Goal: Transaction & Acquisition: Purchase product/service

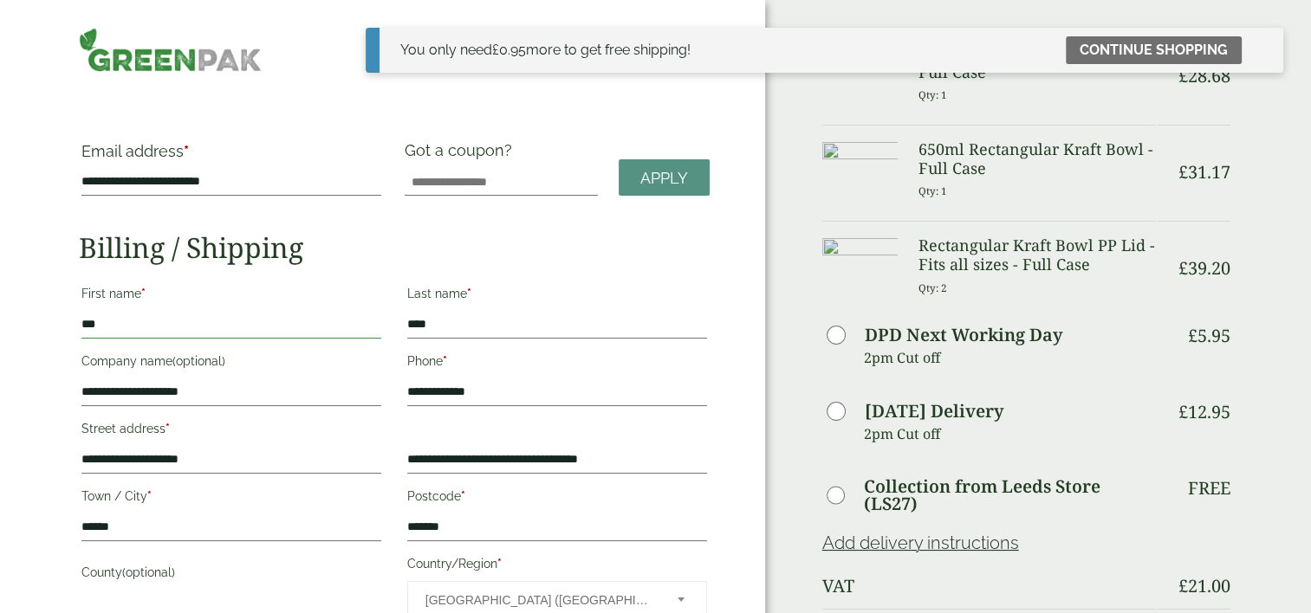
drag, startPoint x: 152, startPoint y: 322, endPoint x: 0, endPoint y: 320, distance: 151.6
click at [0, 320] on div "**********" at bounding box center [382, 603] width 765 height 1206
type input "*"
type input "***"
drag, startPoint x: 373, startPoint y: 324, endPoint x: 331, endPoint y: 324, distance: 41.6
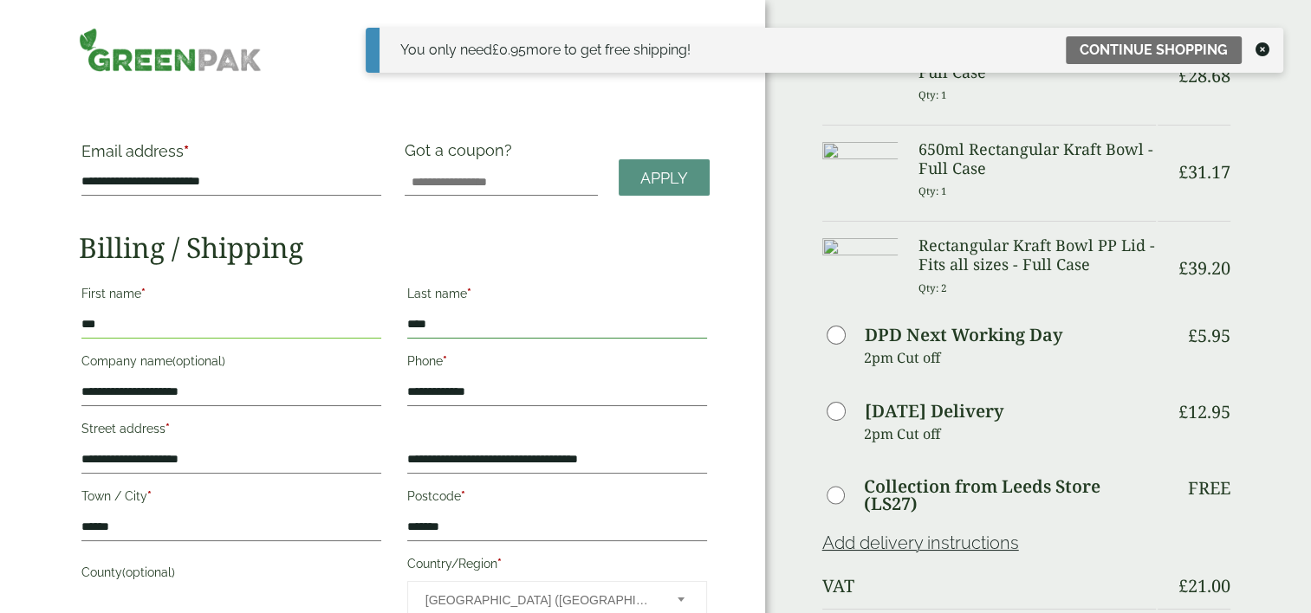
click at [331, 324] on div "**********" at bounding box center [394, 481] width 652 height 405
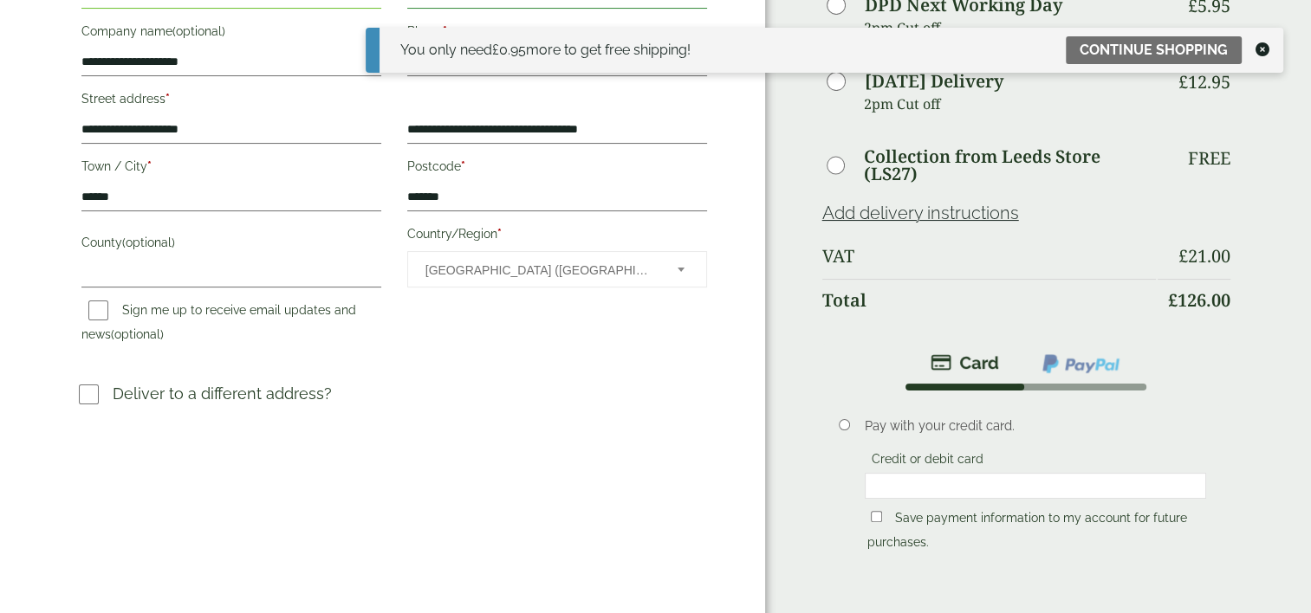
scroll to position [347, 0]
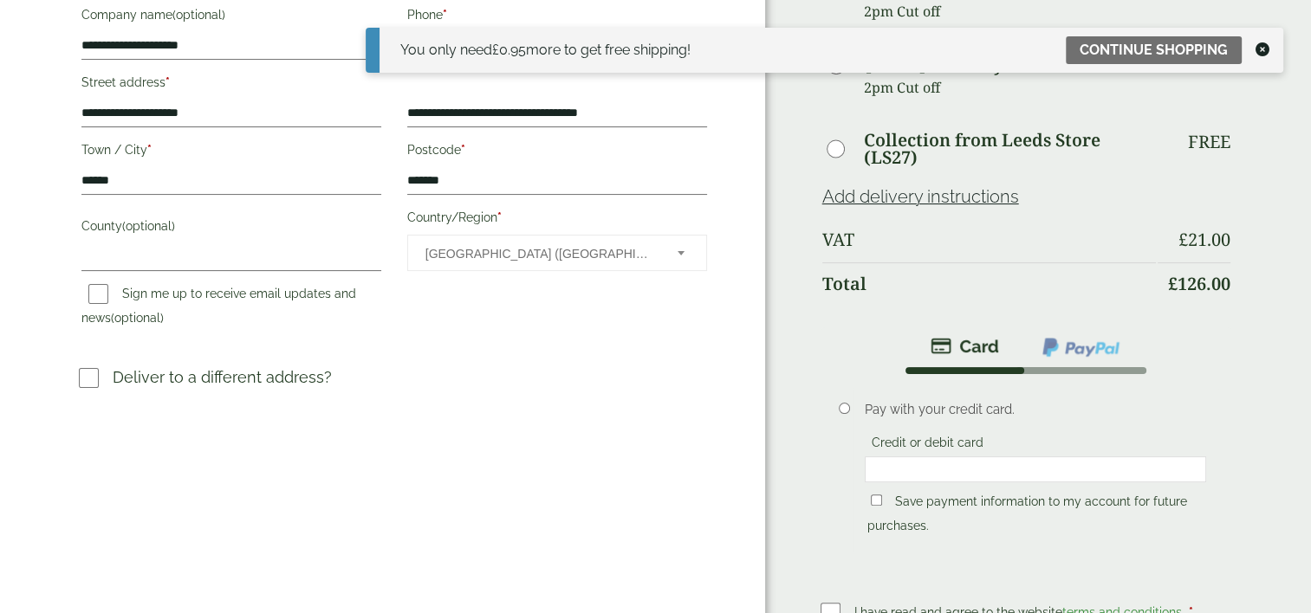
type input "****"
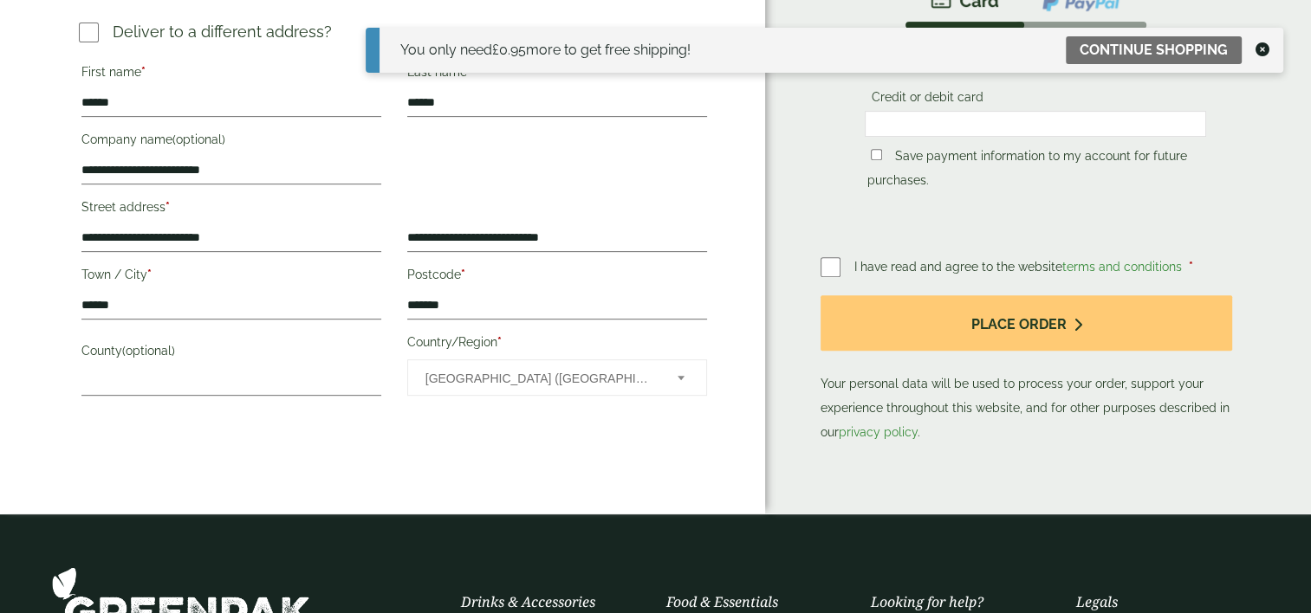
scroll to position [693, 0]
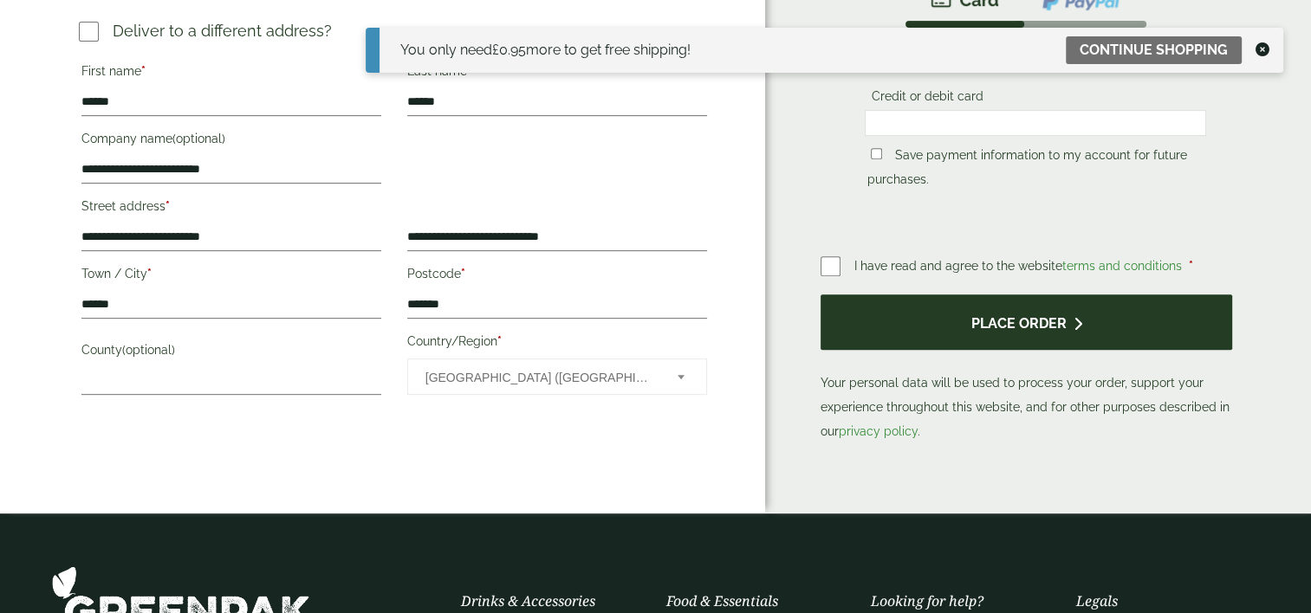
click at [1036, 333] on button "Place order" at bounding box center [1026, 323] width 412 height 56
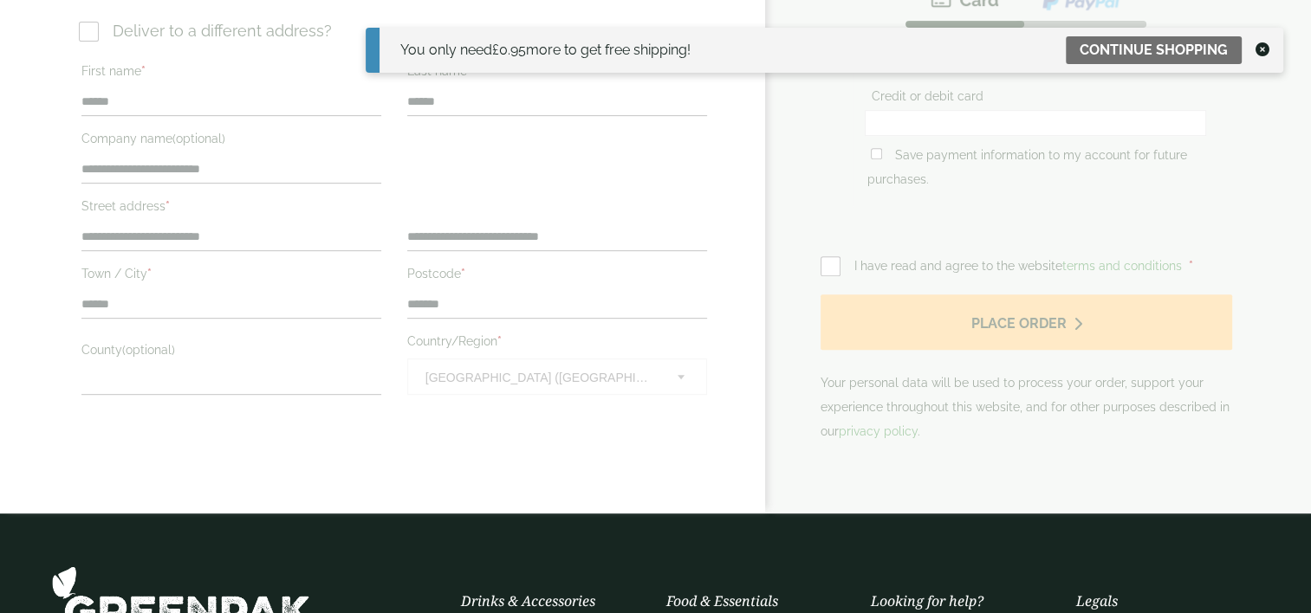
click at [1261, 45] on icon at bounding box center [1262, 49] width 14 height 14
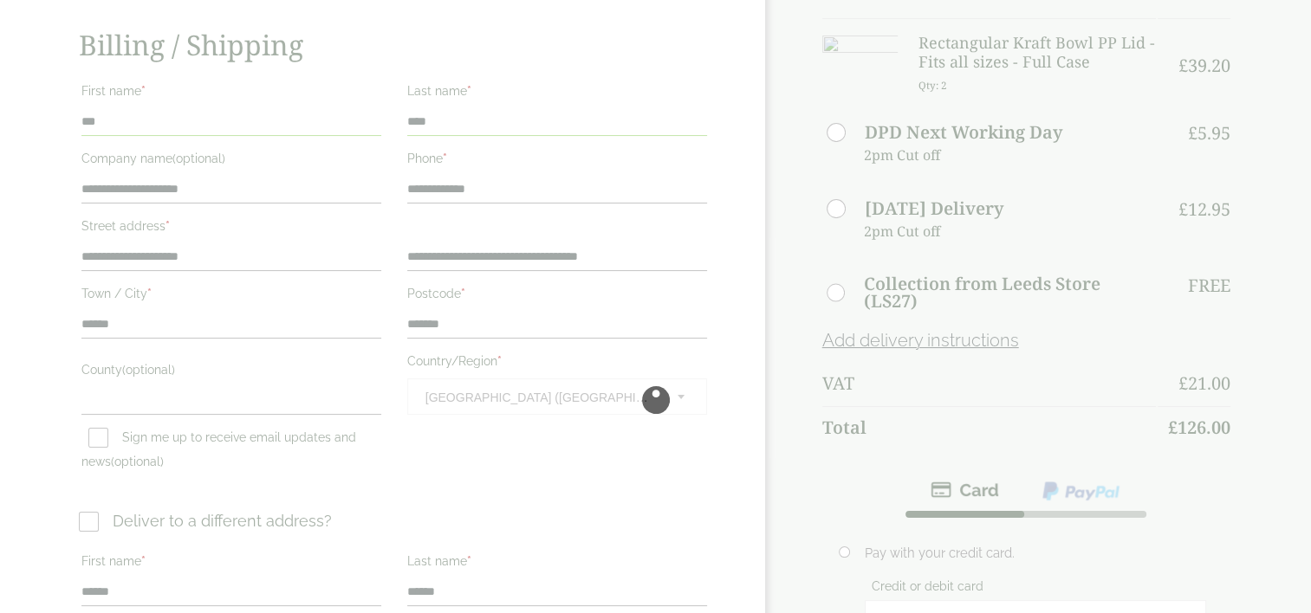
scroll to position [173, 0]
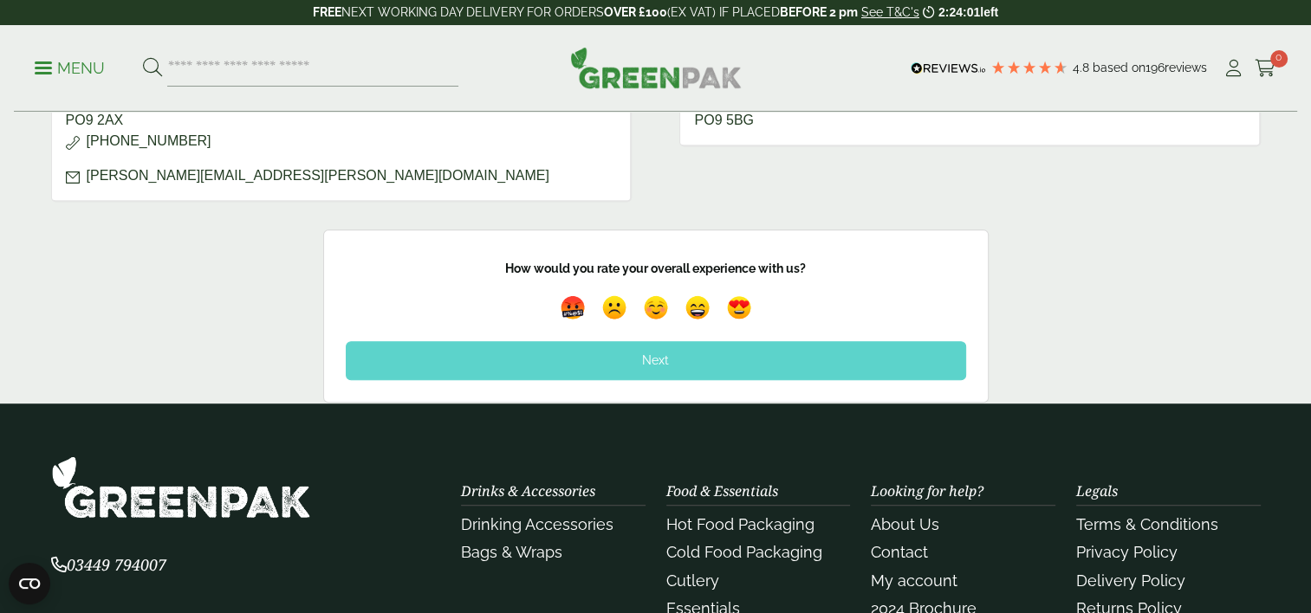
scroll to position [953, 0]
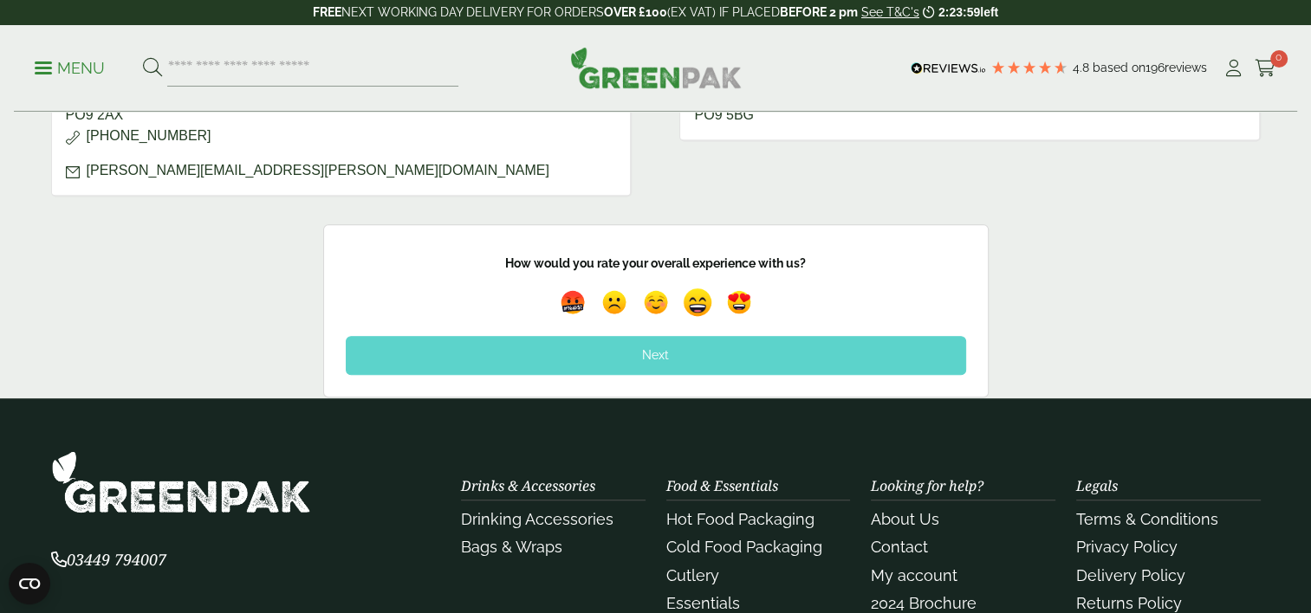
click at [701, 289] on img at bounding box center [698, 303] width 40 height 40
click at [690, 340] on div "Next" at bounding box center [656, 355] width 620 height 38
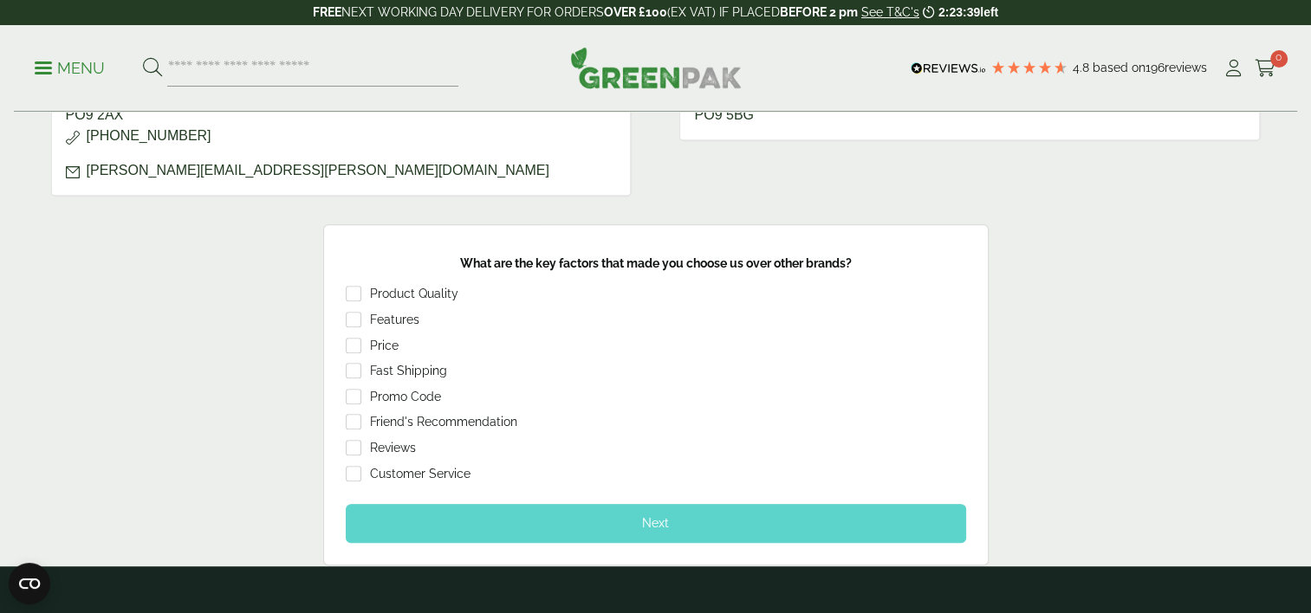
click at [730, 527] on div "Next" at bounding box center [656, 523] width 620 height 38
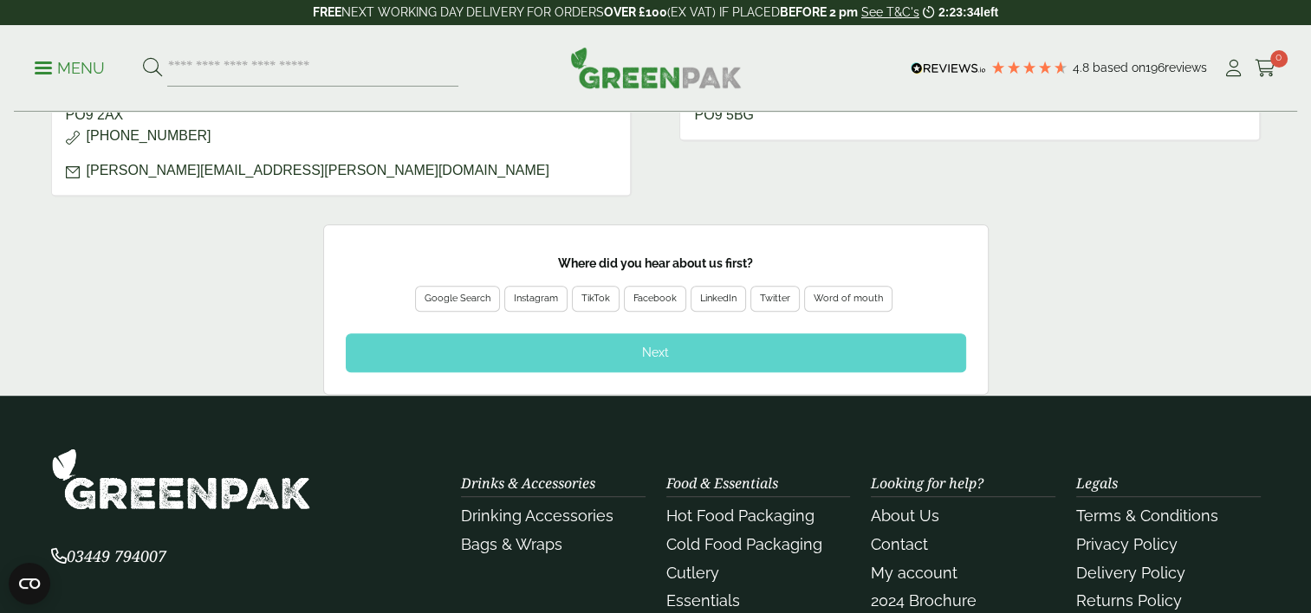
click at [846, 296] on div "Word of mouth" at bounding box center [848, 299] width 69 height 16
drag, startPoint x: 846, startPoint y: 317, endPoint x: 845, endPoint y: 339, distance: 21.7
click at [845, 336] on div "Thank you for your feedback! How would you rate your overall experience with us…" at bounding box center [655, 314] width 629 height 126
drag, startPoint x: 845, startPoint y: 339, endPoint x: 841, endPoint y: 351, distance: 12.6
click at [841, 351] on div "Next" at bounding box center [656, 353] width 620 height 38
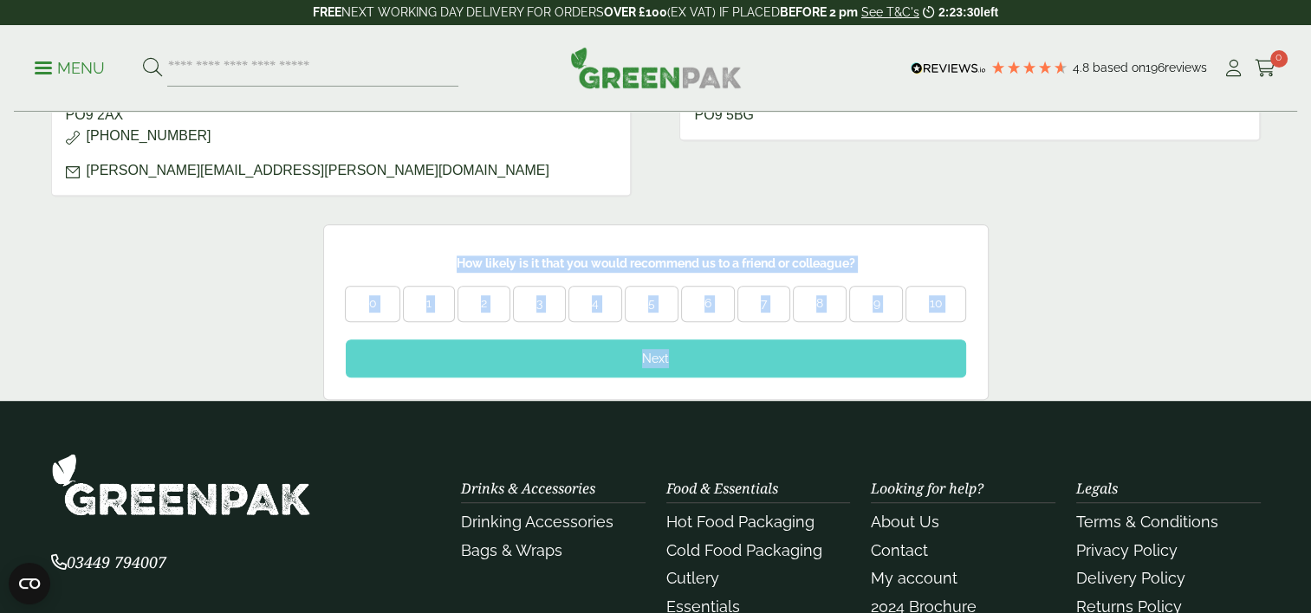
click at [665, 353] on div "Next" at bounding box center [656, 359] width 620 height 38
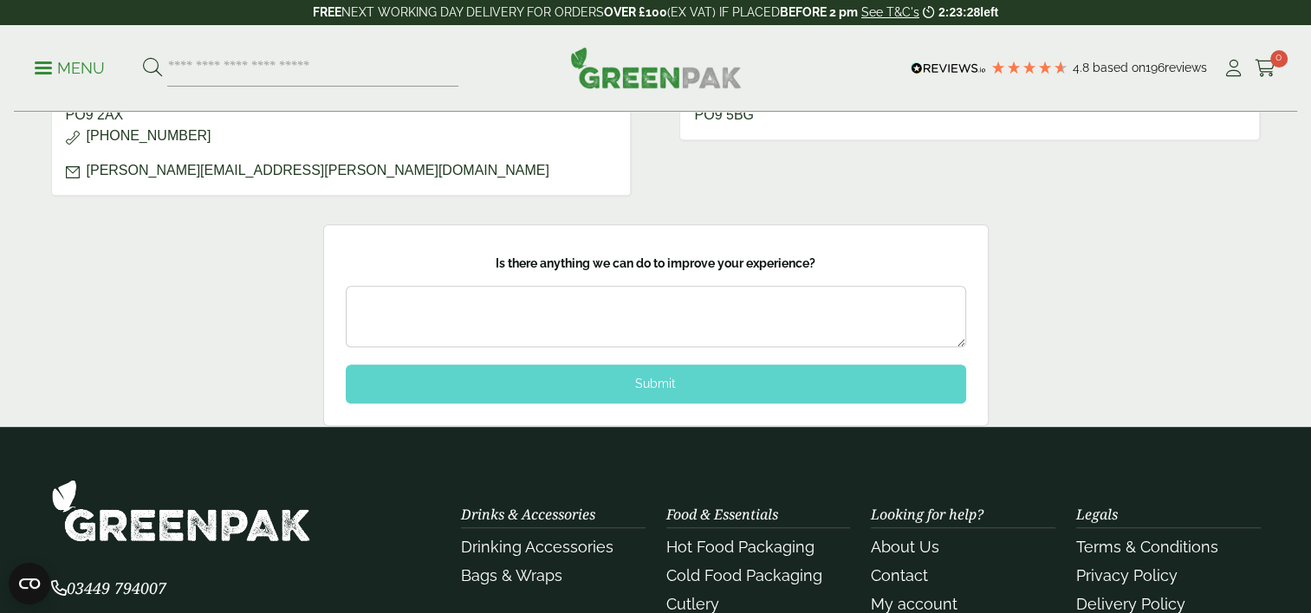
click at [662, 372] on div "Submit" at bounding box center [656, 384] width 620 height 38
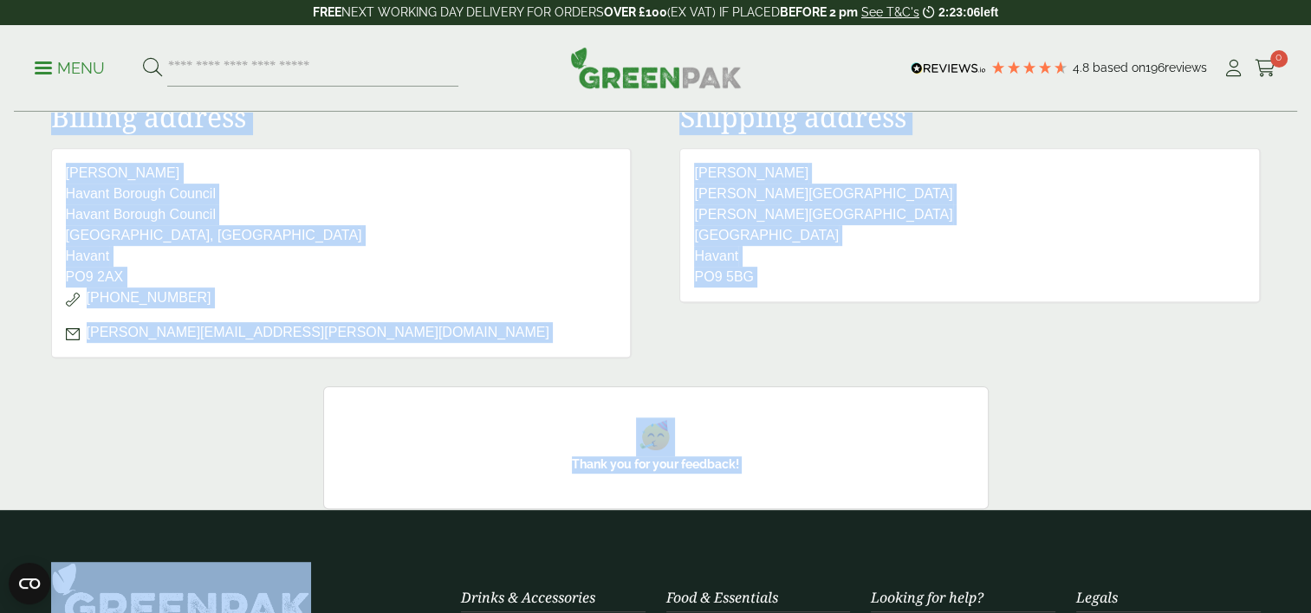
scroll to position [837, 0]
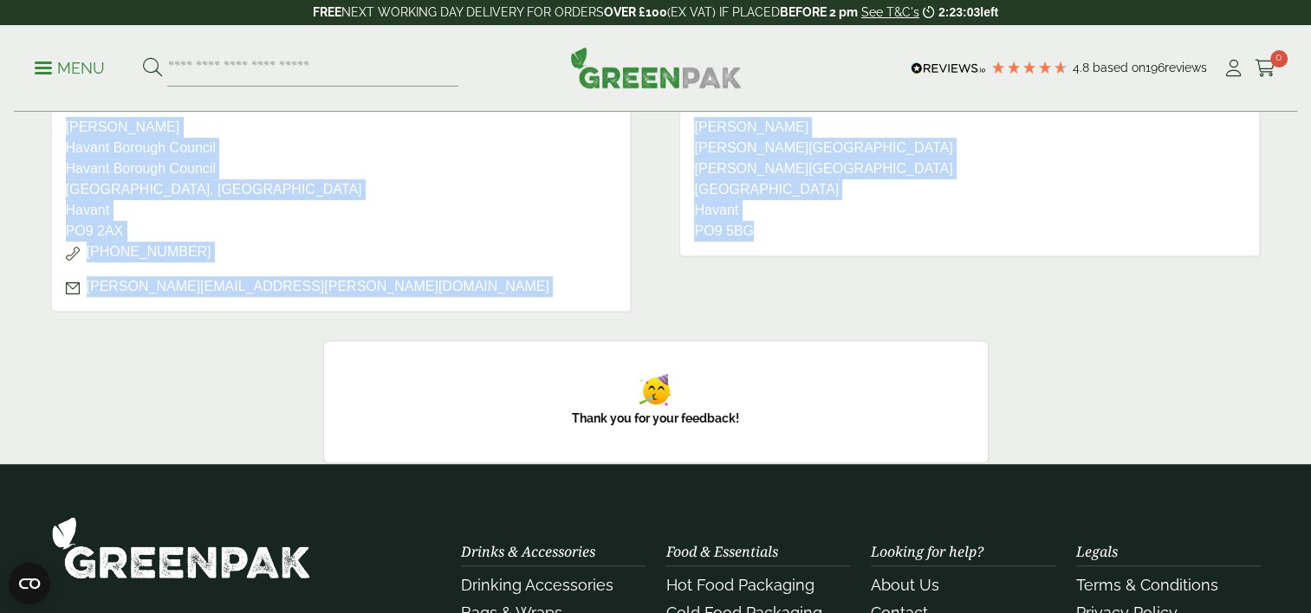
drag, startPoint x: 53, startPoint y: 152, endPoint x: 796, endPoint y: 284, distance: 755.0
drag, startPoint x: 796, startPoint y: 284, endPoint x: 769, endPoint y: 154, distance: 132.9
copy main "Checkout: Thank you. Your order has been received. Order number: 169191 Date: S…"
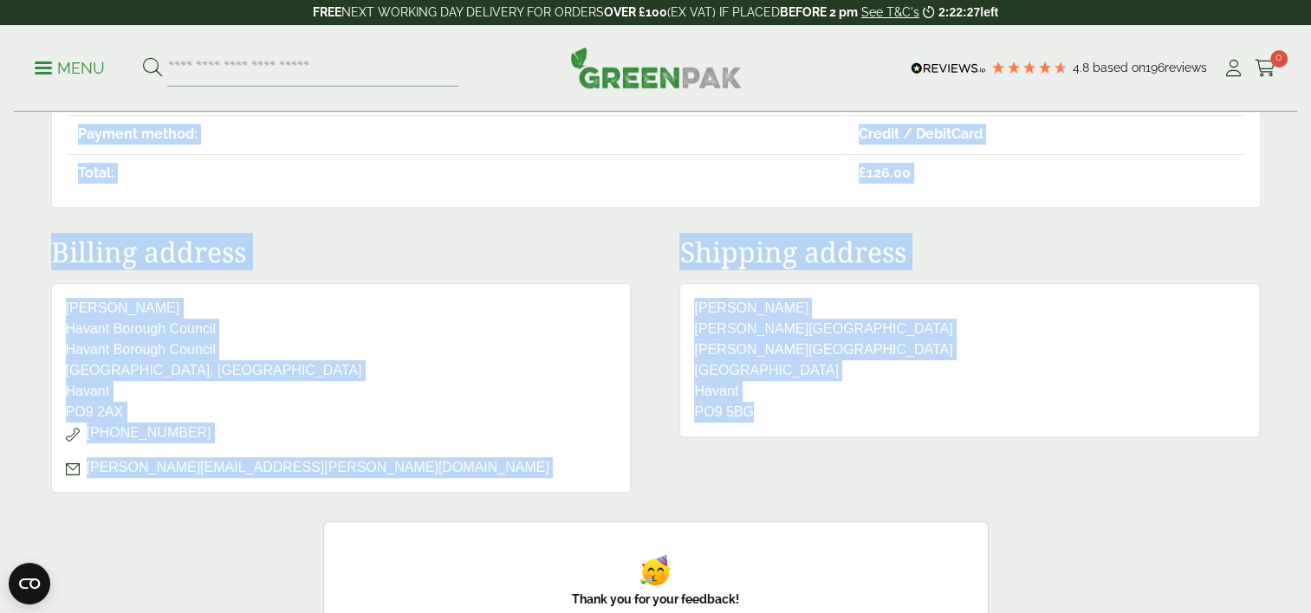
scroll to position [144, 0]
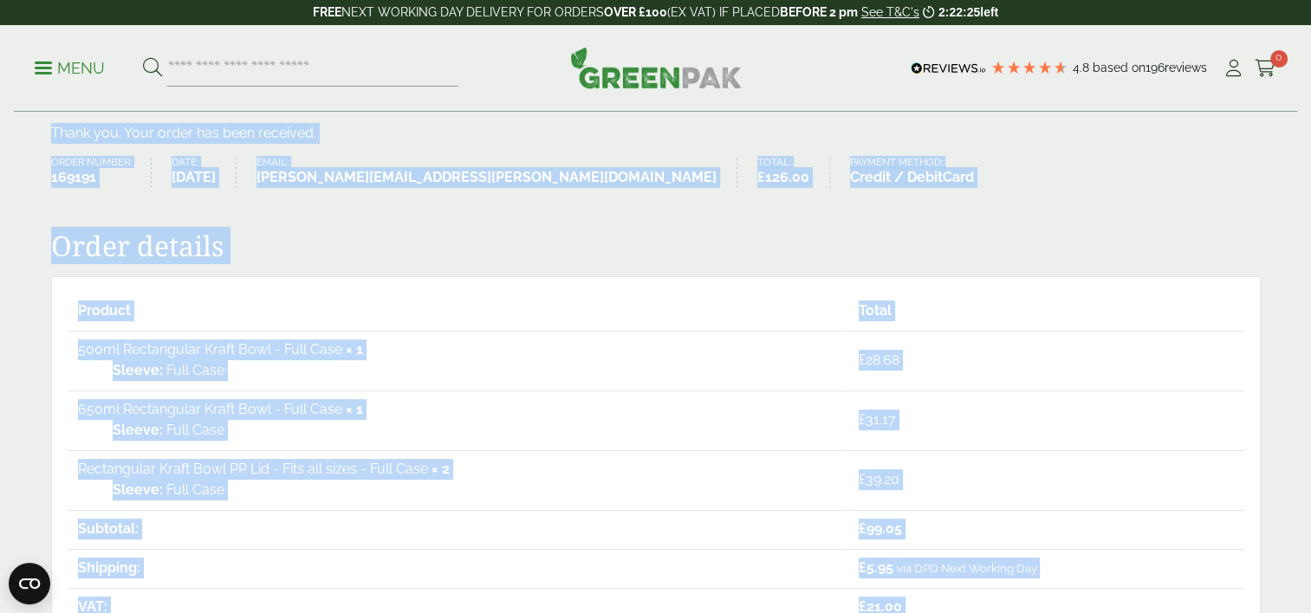
click at [327, 364] on p "Full Case" at bounding box center [474, 370] width 723 height 21
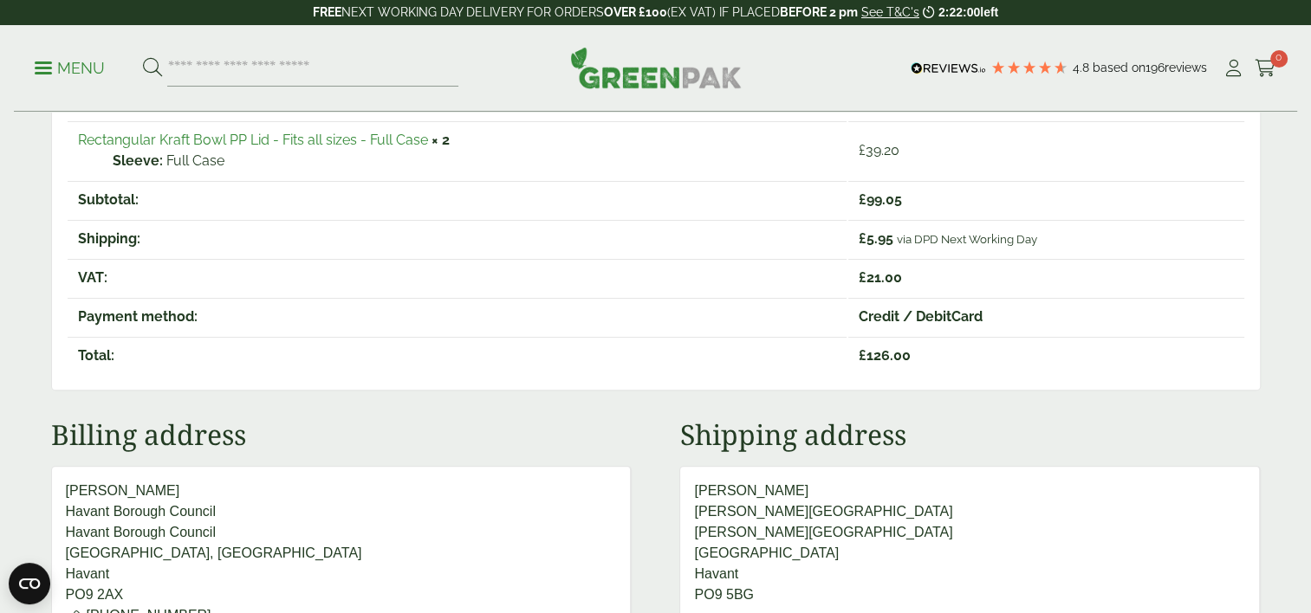
scroll to position [577, 0]
